Goal: Task Accomplishment & Management: Manage account settings

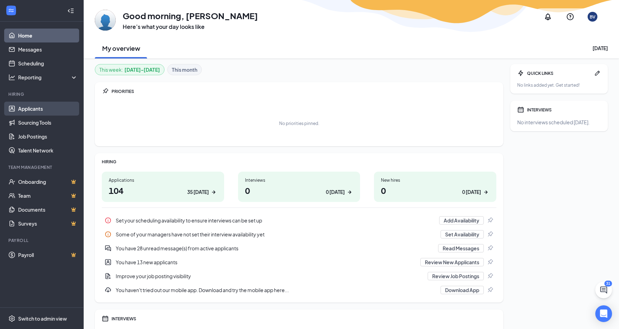
click at [49, 110] on link "Applicants" at bounding box center [48, 109] width 60 height 14
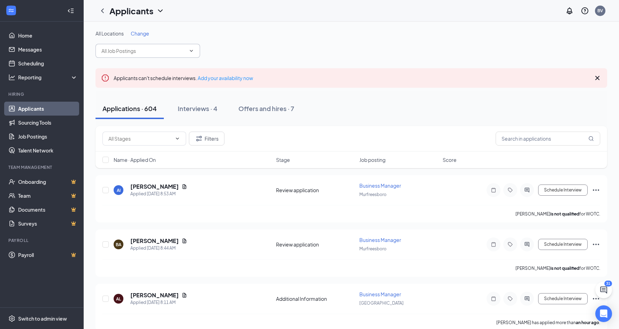
click at [155, 47] on span at bounding box center [147, 51] width 105 height 14
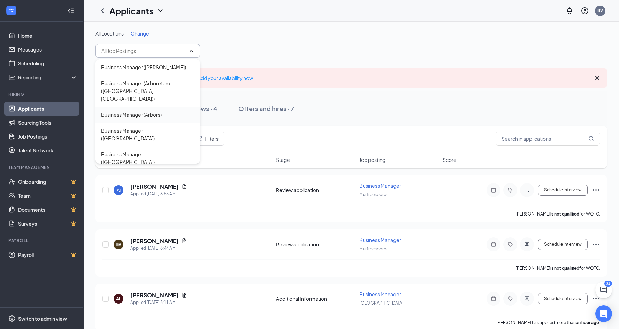
type input "j"
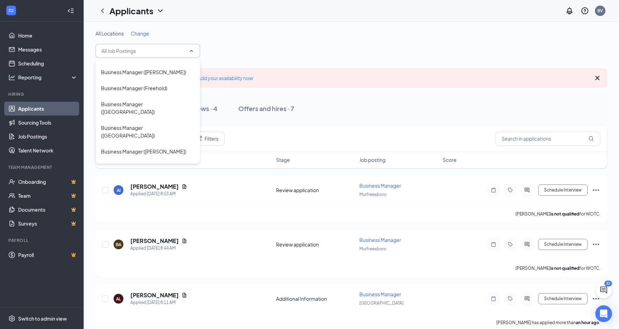
scroll to position [620, 0]
click at [163, 275] on div "Business Manager (Jersey City)" at bounding box center [147, 282] width 93 height 15
type input "Business Manager (Jersey City)"
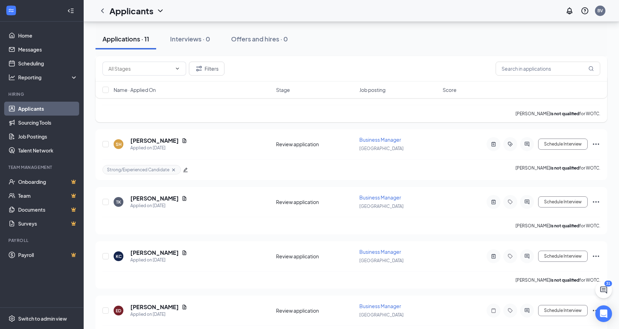
scroll to position [269, 0]
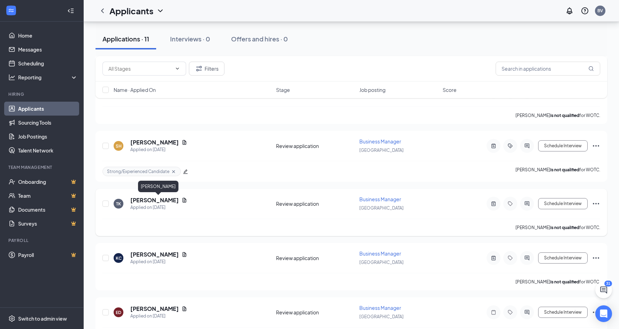
click at [174, 199] on h5 "Thara Kodandaramachandra" at bounding box center [154, 201] width 48 height 8
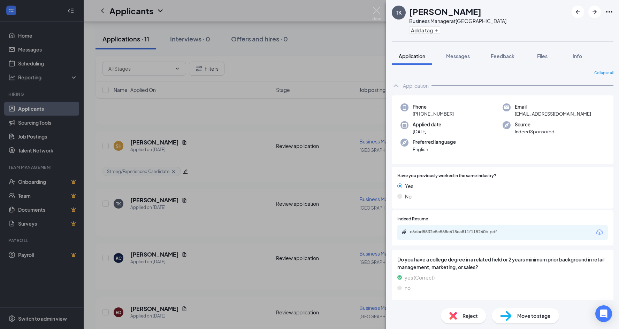
click at [308, 315] on span "Reject" at bounding box center [470, 316] width 15 height 8
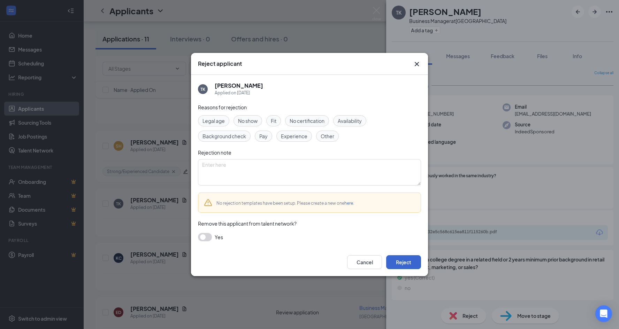
click at [308, 260] on button "Reject" at bounding box center [403, 262] width 35 height 14
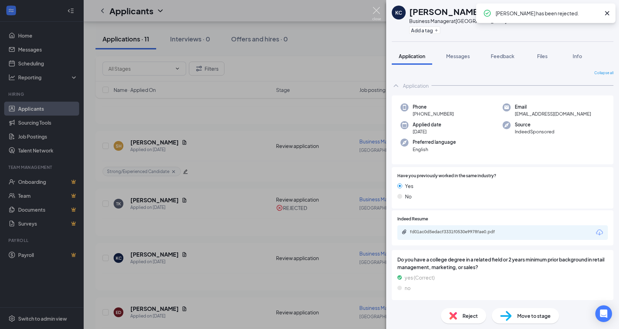
click at [308, 9] on img at bounding box center [376, 14] width 9 height 14
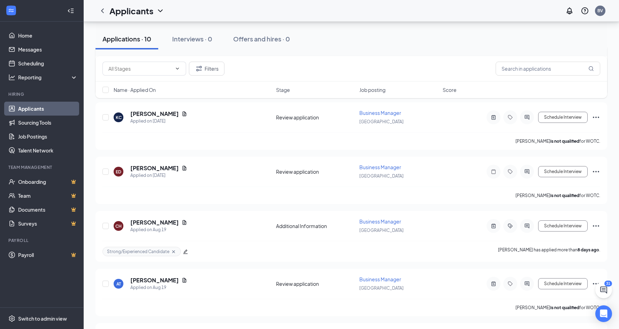
scroll to position [370, 0]
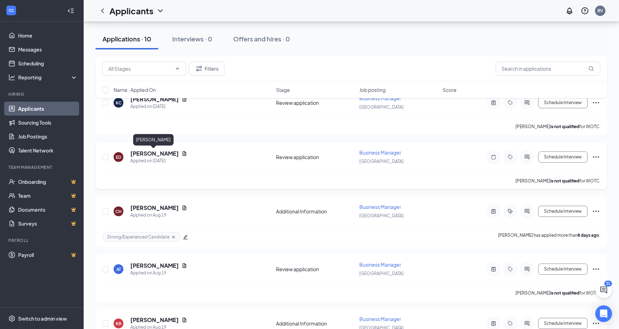
click at [158, 156] on h5 "Erica Daesener" at bounding box center [154, 154] width 48 height 8
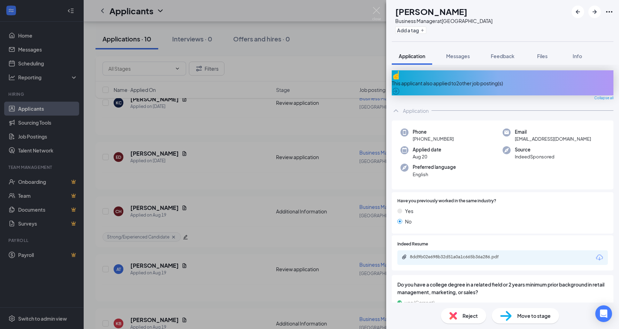
click at [308, 316] on span "Reject" at bounding box center [470, 316] width 15 height 8
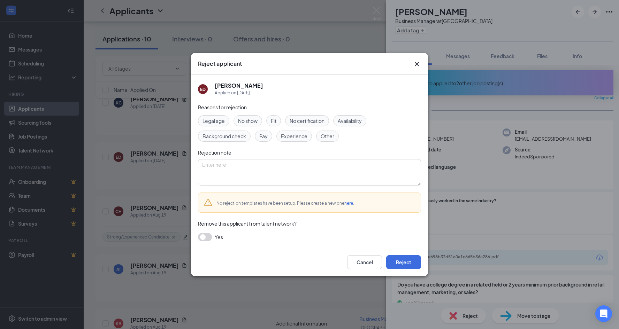
click at [274, 119] on span "Fit" at bounding box center [274, 121] width 6 height 8
click at [295, 139] on span "Experience" at bounding box center [294, 136] width 26 height 8
click at [308, 266] on button "Reject" at bounding box center [403, 262] width 35 height 14
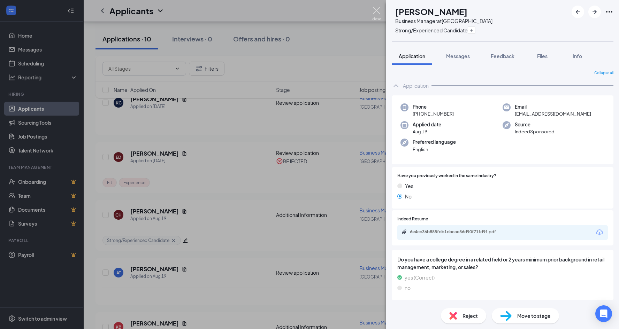
click at [308, 14] on img at bounding box center [376, 14] width 9 height 14
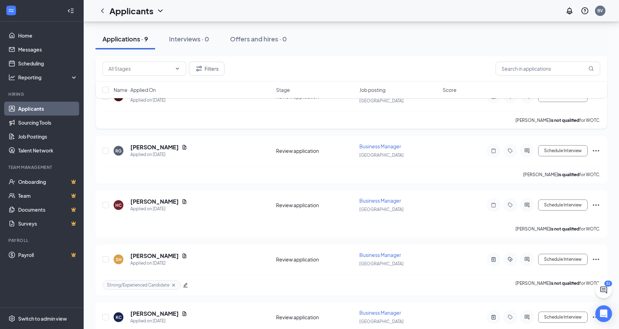
scroll to position [652, 0]
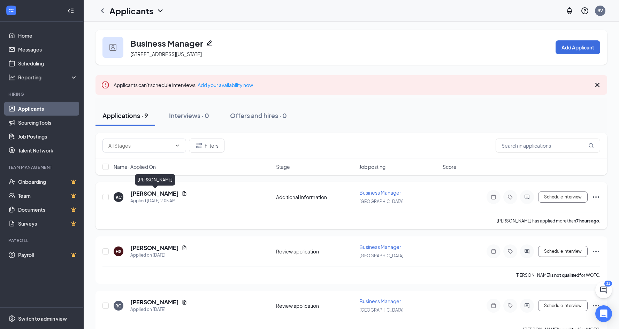
click at [174, 194] on h5 "[PERSON_NAME]" at bounding box center [154, 194] width 48 height 8
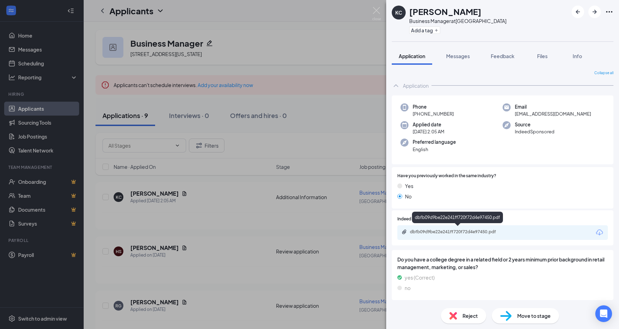
click at [456, 230] on div "dbfb09d9be22e241ff720f72d4e97450.pdf" at bounding box center [459, 232] width 98 height 6
click at [469, 311] on div "Reject" at bounding box center [463, 315] width 45 height 15
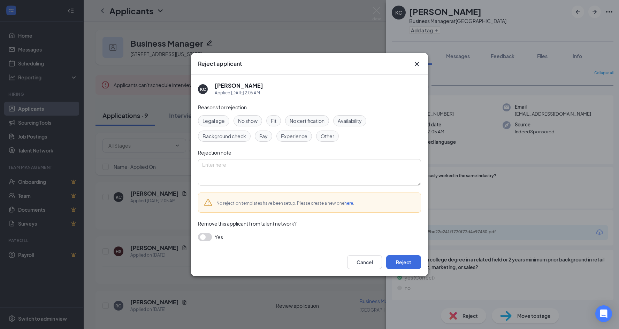
click at [277, 124] on div "Fit" at bounding box center [273, 120] width 15 height 11
click at [293, 140] on div "Experience" at bounding box center [294, 136] width 36 height 11
click at [406, 266] on button "Reject" at bounding box center [403, 262] width 35 height 14
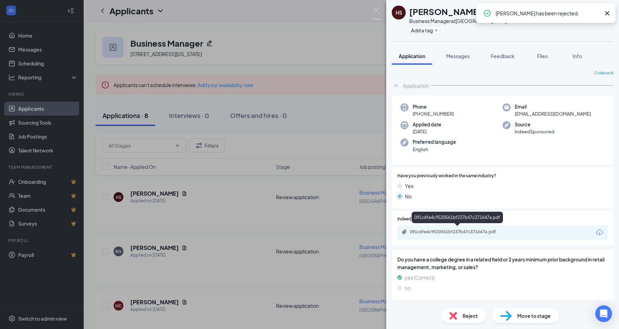
click at [464, 231] on div "091c6fe4c9520561bf237b47c371647a.pdf" at bounding box center [459, 232] width 98 height 6
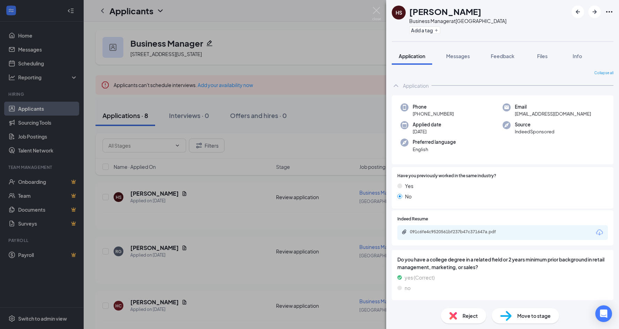
click at [453, 317] on img at bounding box center [453, 316] width 8 height 8
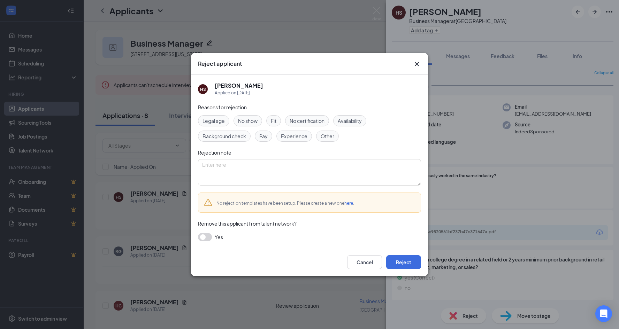
click at [276, 123] on span "Fit" at bounding box center [274, 121] width 6 height 8
click at [288, 137] on span "Experience" at bounding box center [294, 136] width 26 height 8
click at [408, 265] on button "Reject" at bounding box center [403, 262] width 35 height 14
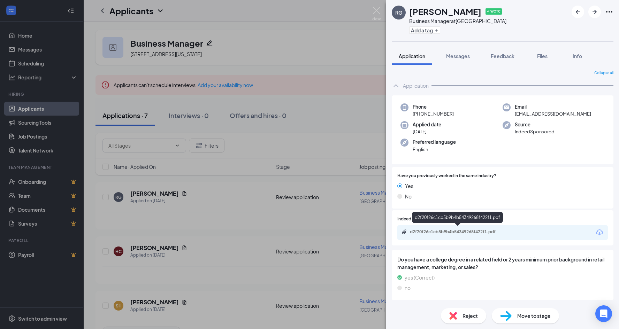
click at [424, 230] on div "d2f20f26c1cb5b9b4b54349268f422f1.pdf" at bounding box center [459, 232] width 98 height 6
click at [464, 324] on div "Reject Move to stage" at bounding box center [502, 316] width 233 height 26
click at [466, 318] on span "Reject" at bounding box center [470, 316] width 15 height 8
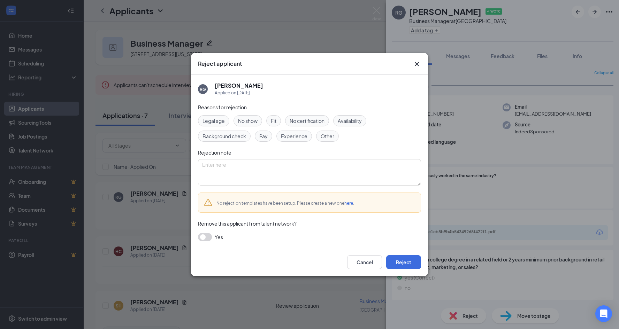
click at [276, 121] on span "Fit" at bounding box center [274, 121] width 6 height 8
click at [404, 266] on button "Reject" at bounding box center [403, 262] width 35 height 14
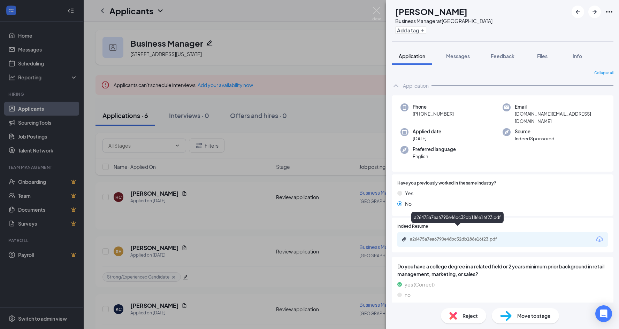
click at [449, 237] on div "a26475a7ea6790e46bc32db186e16f23.pdf" at bounding box center [459, 240] width 98 height 6
click at [463, 313] on span "Reject" at bounding box center [470, 316] width 15 height 8
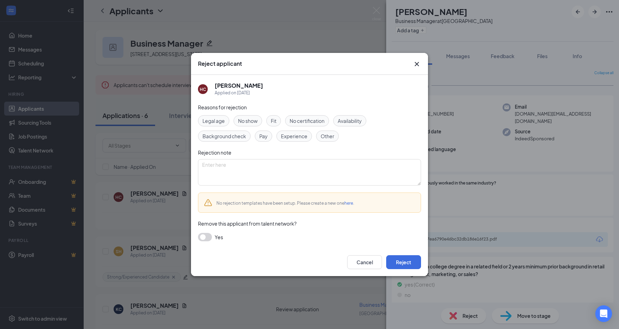
click at [276, 120] on span "Fit" at bounding box center [274, 121] width 6 height 8
click at [289, 136] on span "Experience" at bounding box center [294, 136] width 26 height 8
click at [407, 261] on button "Reject" at bounding box center [403, 262] width 35 height 14
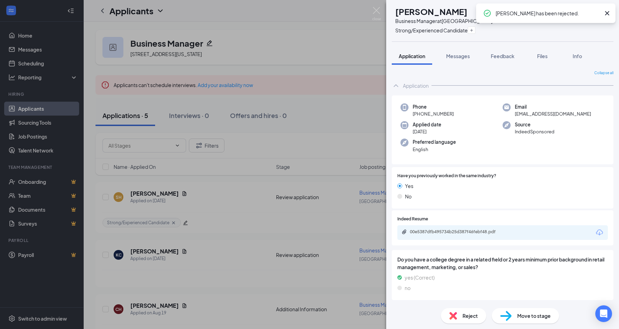
click at [376, 5] on div "SH [PERSON_NAME] Business Manager at [GEOGRAPHIC_DATA] Strong/Experienced Candi…" at bounding box center [309, 164] width 619 height 329
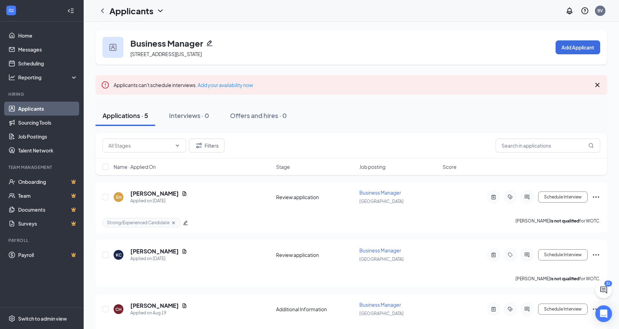
click at [377, 12] on div "Applicants BV" at bounding box center [351, 11] width 535 height 22
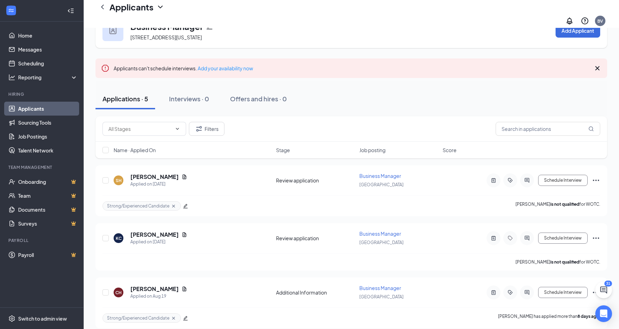
scroll to position [36, 0]
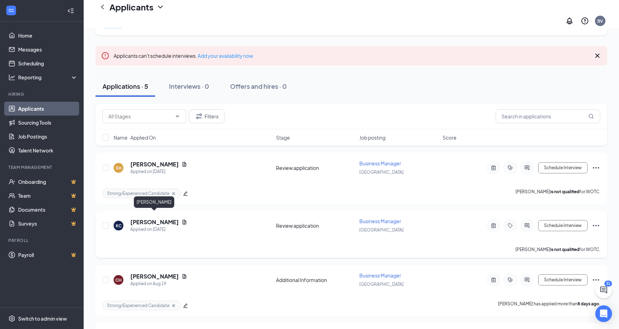
click at [161, 219] on h5 "[PERSON_NAME]" at bounding box center [154, 223] width 48 height 8
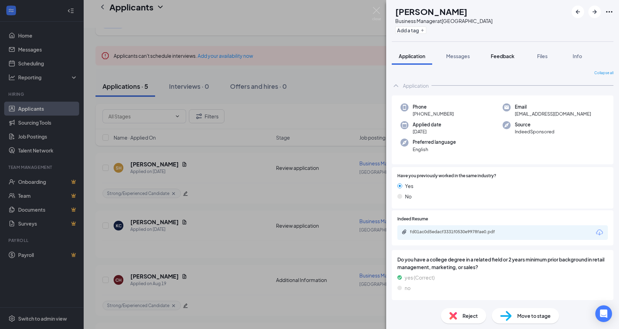
click at [495, 59] on div "Feedback" at bounding box center [503, 56] width 24 height 7
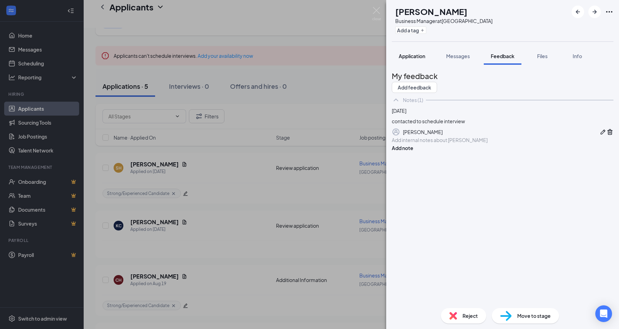
click at [418, 56] on span "Application" at bounding box center [412, 56] width 26 height 6
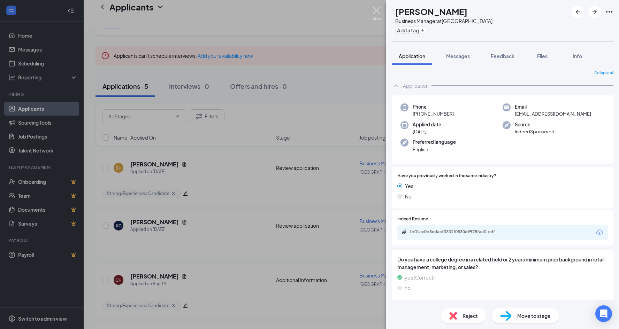
click at [374, 12] on img at bounding box center [376, 14] width 9 height 14
